Goal: Information Seeking & Learning: Check status

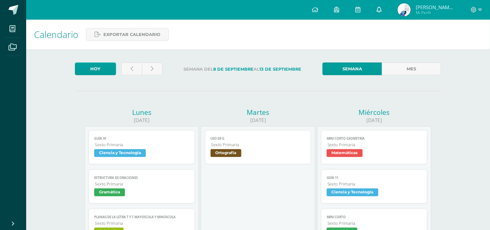
click at [385, 12] on link at bounding box center [379, 10] width 21 height 20
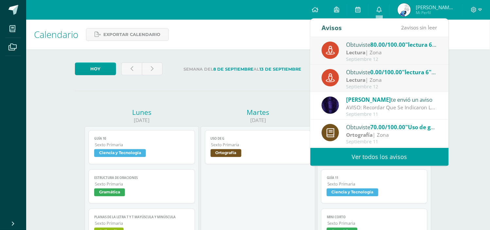
click at [403, 54] on div "Lectura | Zona" at bounding box center [392, 53] width 91 height 8
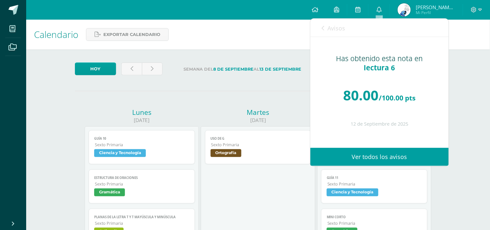
click at [334, 27] on span "Avisos" at bounding box center [337, 28] width 18 height 8
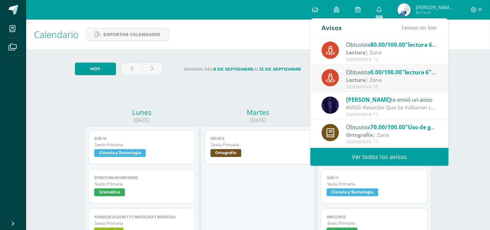
click at [381, 78] on div "Lectura | Zona" at bounding box center [392, 80] width 91 height 8
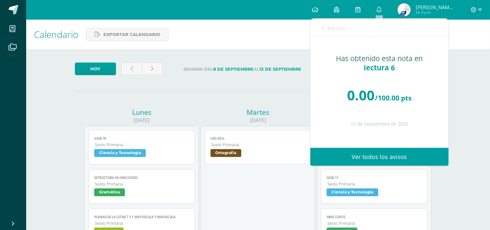
click at [333, 25] on span "Avisos" at bounding box center [337, 28] width 18 height 8
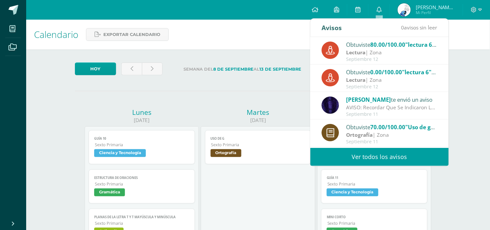
click at [375, 54] on div "Lectura | Zona" at bounding box center [392, 53] width 91 height 8
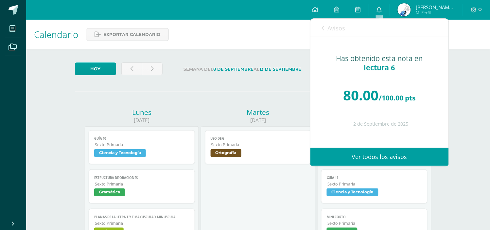
click at [332, 30] on span "Avisos" at bounding box center [337, 28] width 18 height 8
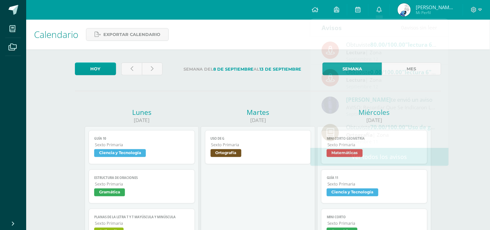
click at [276, 69] on strong "13 de Septiembre" at bounding box center [281, 69] width 42 height 5
